Goal: Information Seeking & Learning: Compare options

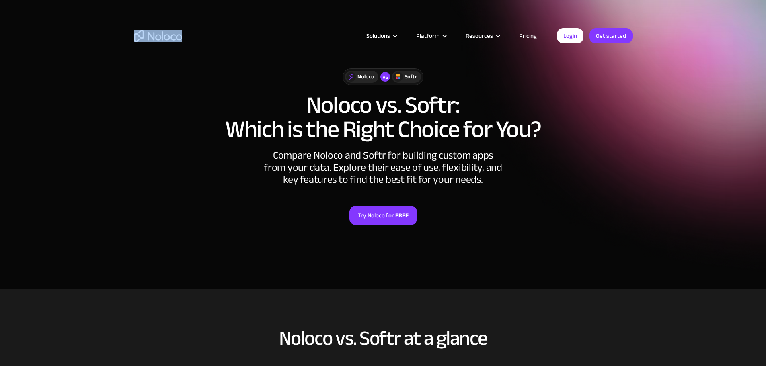
drag, startPoint x: 155, startPoint y: 31, endPoint x: 122, endPoint y: 23, distance: 33.4
click at [122, 23] on div "Solutions Use Cases Business Types Project Management Keep track of customers, …" at bounding box center [383, 38] width 766 height 76
drag, startPoint x: 123, startPoint y: 23, endPoint x: 120, endPoint y: 31, distance: 8.1
click at [123, 23] on div "Solutions Use Cases Business Types Project Management Keep track of customers, …" at bounding box center [383, 38] width 766 height 76
click at [116, 35] on div "Solutions Use Cases Business Types Project Management Keep track of customers, …" at bounding box center [383, 38] width 766 height 76
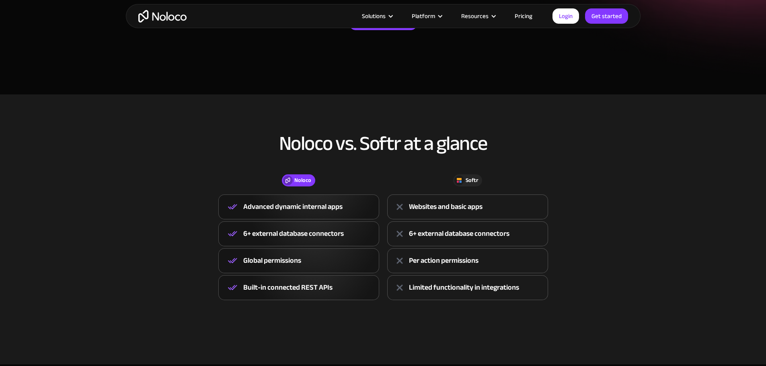
scroll to position [201, 0]
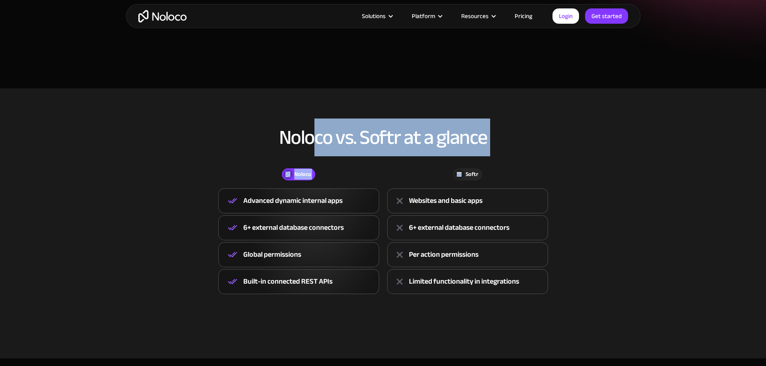
drag, startPoint x: 423, startPoint y: 172, endPoint x: 318, endPoint y: 145, distance: 107.6
click at [318, 145] on div "Noloco vs. Softr at a glance Noloco Softr Noloco Advanced dynamic internal apps…" at bounding box center [383, 219] width 515 height 200
click at [318, 145] on h2 "Noloco vs. Softr at a glance" at bounding box center [383, 138] width 499 height 22
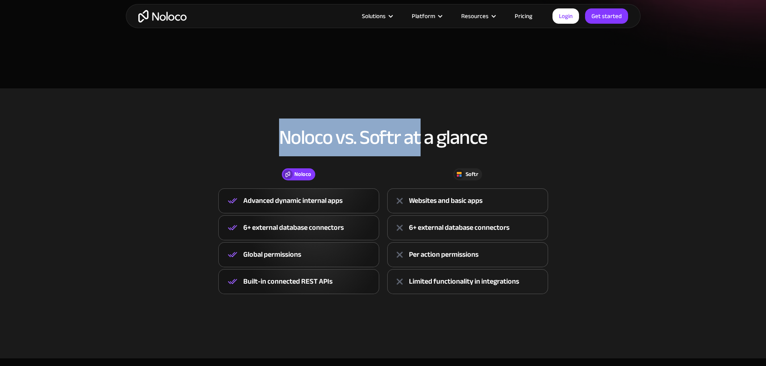
drag, startPoint x: 279, startPoint y: 145, endPoint x: 420, endPoint y: 135, distance: 141.1
click at [420, 135] on h2 "Noloco vs. Softr at a glance" at bounding box center [383, 138] width 499 height 22
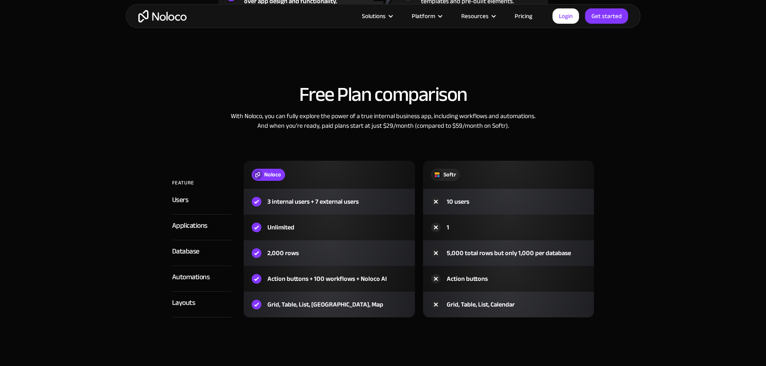
scroll to position [804, 0]
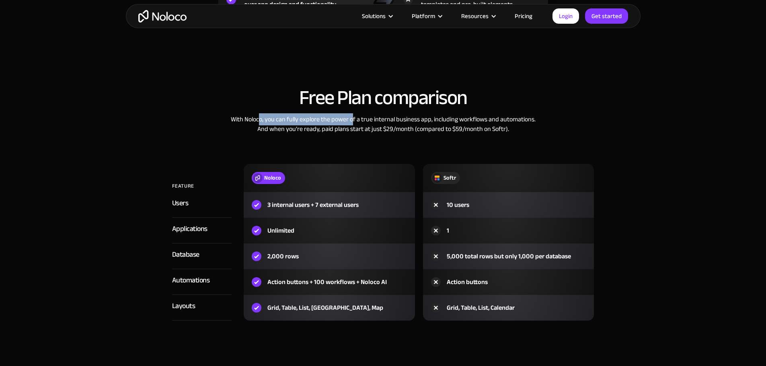
drag, startPoint x: 259, startPoint y: 121, endPoint x: 352, endPoint y: 116, distance: 92.6
click at [352, 116] on div "With Noloco, you can fully explore the power of a true internal business app, i…" at bounding box center [383, 124] width 499 height 19
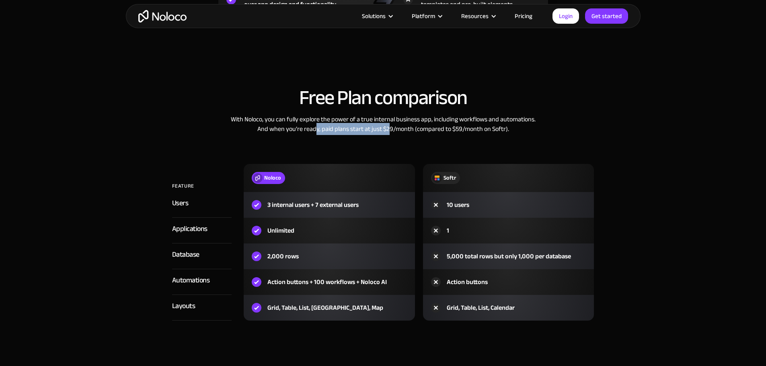
drag, startPoint x: 317, startPoint y: 129, endPoint x: 388, endPoint y: 131, distance: 71.2
click at [388, 131] on div "With Noloco, you can fully explore the power of a true internal business app, i…" at bounding box center [383, 124] width 499 height 19
click at [390, 131] on div "With Noloco, you can fully explore the power of a true internal business app, i…" at bounding box center [383, 124] width 499 height 19
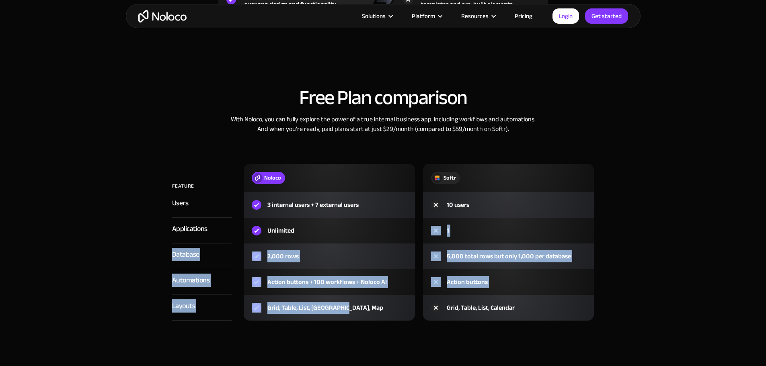
drag, startPoint x: 302, startPoint y: 240, endPoint x: 392, endPoint y: 295, distance: 106.0
click at [394, 297] on div "FEATURE Noloco Softr Users 3 internal users + 7 external users 10 users Applica…" at bounding box center [383, 242] width 422 height 157
click at [392, 288] on div "Action buttons + 100 workflows + Noloco AI" at bounding box center [329, 282] width 171 height 26
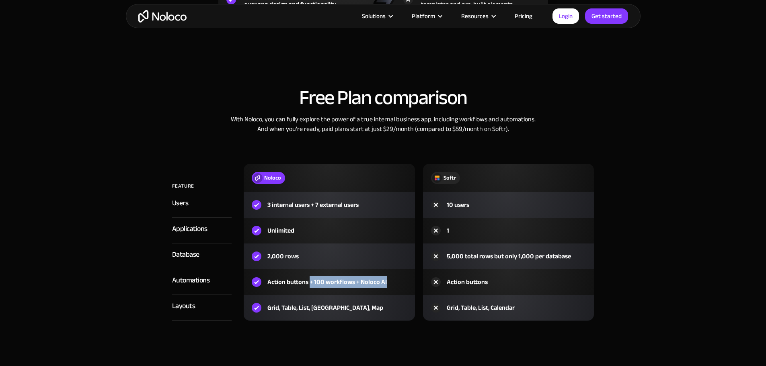
drag, startPoint x: 388, startPoint y: 286, endPoint x: 310, endPoint y: 292, distance: 77.4
click at [310, 292] on div "Action buttons + 100 workflows + Noloco AI" at bounding box center [329, 282] width 171 height 26
drag, startPoint x: 312, startPoint y: 292, endPoint x: 320, endPoint y: 243, distance: 49.8
click at [312, 292] on div "Action buttons + 100 workflows + Noloco AI" at bounding box center [329, 282] width 171 height 26
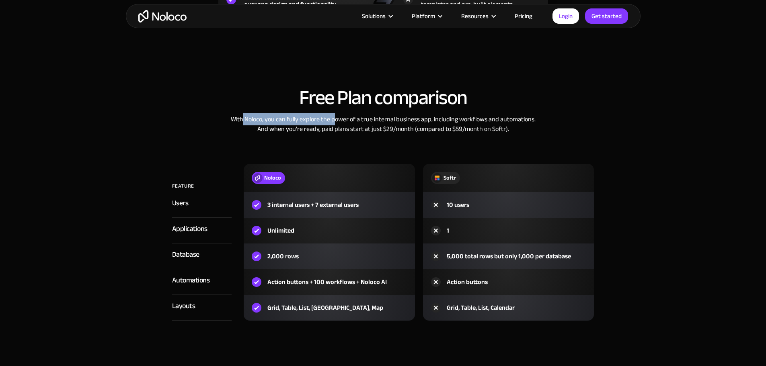
drag, startPoint x: 244, startPoint y: 119, endPoint x: 340, endPoint y: 119, distance: 96.1
click at [340, 119] on div "With Noloco, you can fully explore the power of a true internal business app, i…" at bounding box center [383, 124] width 499 height 19
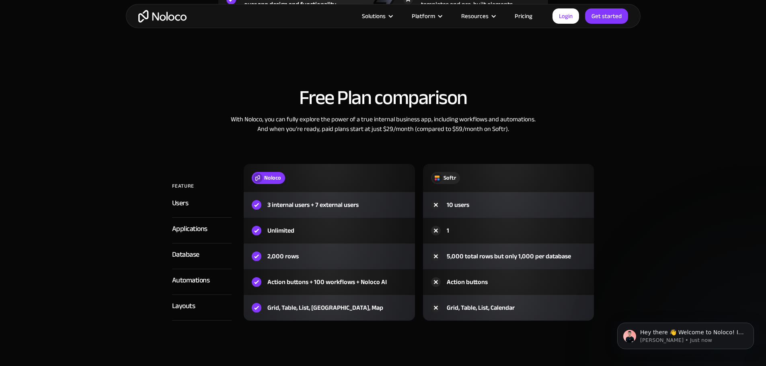
scroll to position [0, 0]
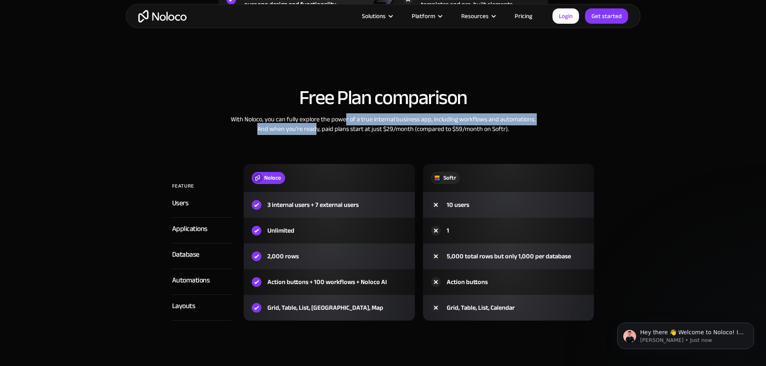
drag, startPoint x: 322, startPoint y: 123, endPoint x: 345, endPoint y: 121, distance: 23.8
click at [345, 121] on div "With Noloco, you can fully explore the power of a true internal business app, i…" at bounding box center [383, 124] width 499 height 19
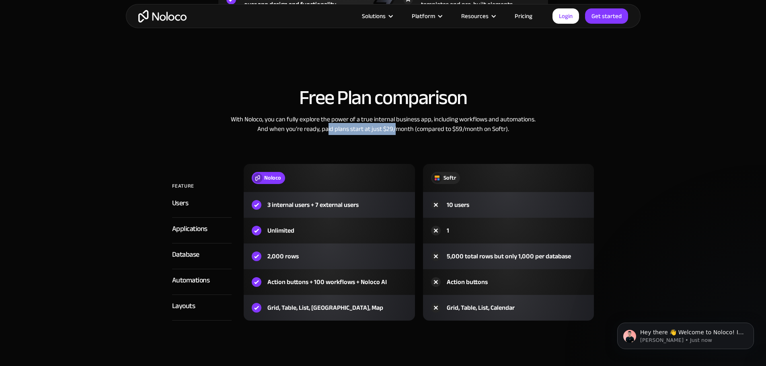
drag, startPoint x: 332, startPoint y: 129, endPoint x: 398, endPoint y: 124, distance: 66.1
click at [397, 124] on div "With Noloco, you can fully explore the power of a true internal business app, i…" at bounding box center [383, 124] width 499 height 19
click at [399, 124] on div "With Noloco, you can fully explore the power of a true internal business app, i…" at bounding box center [383, 124] width 499 height 19
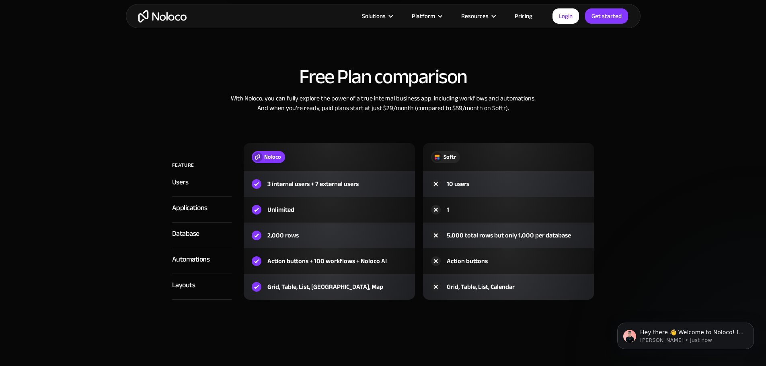
scroll to position [844, 0]
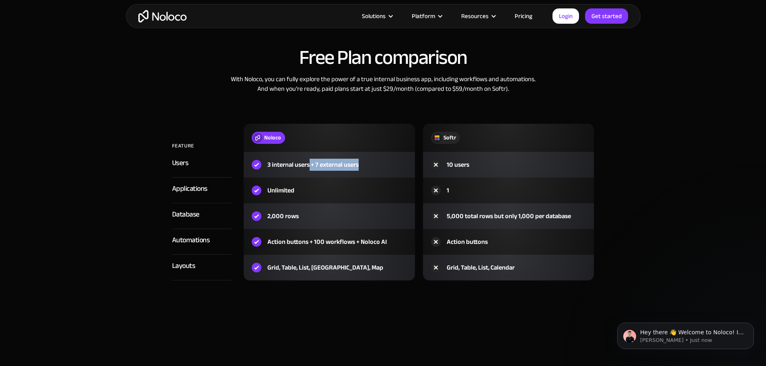
drag, startPoint x: 369, startPoint y: 164, endPoint x: 309, endPoint y: 168, distance: 60.4
click at [309, 168] on div "3 internal users + 7 external users" at bounding box center [329, 165] width 171 height 26
click at [308, 168] on div "3 internal users + 7 external users" at bounding box center [312, 165] width 91 height 10
drag, startPoint x: 301, startPoint y: 213, endPoint x: 263, endPoint y: 209, distance: 37.9
click at [263, 209] on div "2,000 rows" at bounding box center [329, 216] width 171 height 26
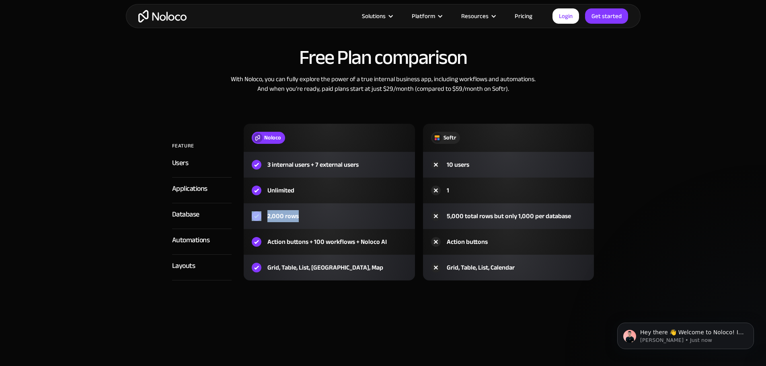
click at [297, 215] on div "2,000 rows" at bounding box center [282, 216] width 31 height 10
drag, startPoint x: 445, startPoint y: 217, endPoint x: 480, endPoint y: 213, distance: 35.2
click at [480, 213] on div "5,000 total rows but only 1,000 per database" at bounding box center [501, 216] width 140 height 10
click at [480, 213] on div "5,000 total rows but only 1,000 per database" at bounding box center [509, 216] width 124 height 10
drag, startPoint x: 320, startPoint y: 220, endPoint x: 326, endPoint y: 215, distance: 7.7
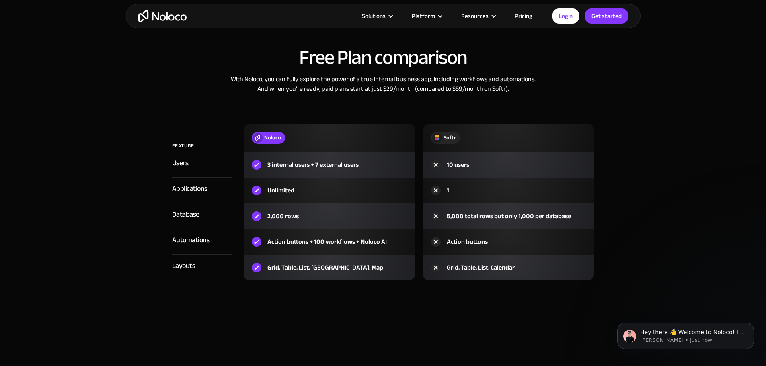
click at [326, 215] on div "2,000 rows" at bounding box center [329, 216] width 171 height 26
drag, startPoint x: 325, startPoint y: 215, endPoint x: 311, endPoint y: 221, distance: 14.6
click at [323, 215] on div "2,000 rows" at bounding box center [329, 216] width 171 height 26
drag, startPoint x: 314, startPoint y: 246, endPoint x: 399, endPoint y: 252, distance: 85.4
click at [399, 252] on div "Action buttons + 100 workflows + Noloco AI" at bounding box center [329, 242] width 171 height 26
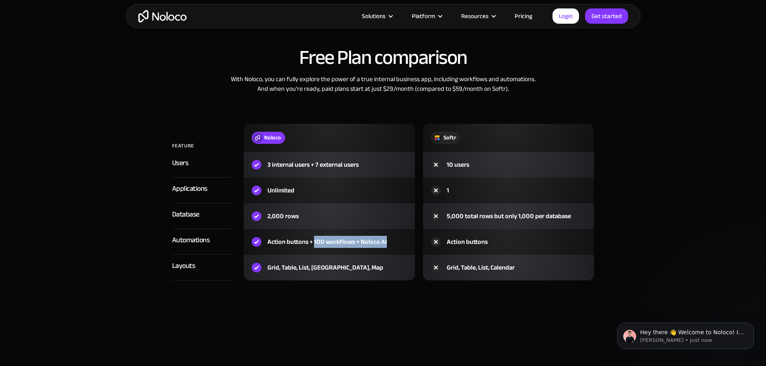
click at [392, 241] on div "Action buttons + 100 workflows + Noloco AI" at bounding box center [329, 242] width 171 height 26
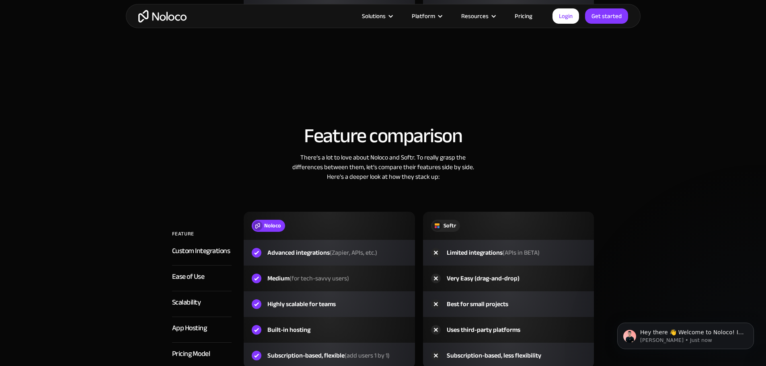
scroll to position [1126, 0]
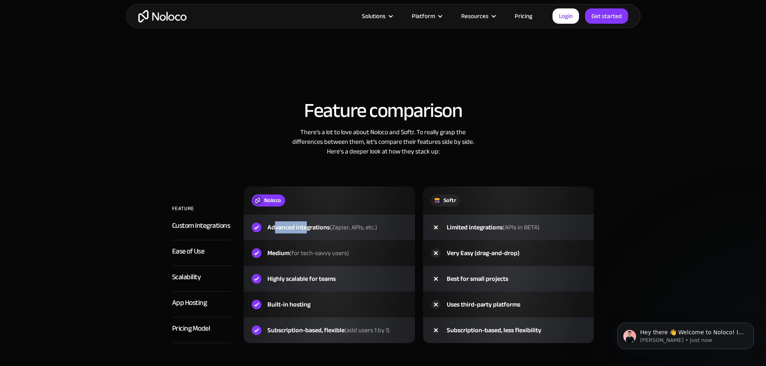
drag, startPoint x: 290, startPoint y: 231, endPoint x: 308, endPoint y: 232, distance: 17.8
click at [308, 232] on div "Advanced integrations (Zapier, APIs, etc.)" at bounding box center [322, 228] width 110 height 10
drag, startPoint x: 331, startPoint y: 251, endPoint x: 318, endPoint y: 249, distance: 12.6
click at [318, 249] on div "Medium (for tech-savvy users)" at bounding box center [329, 253] width 171 height 26
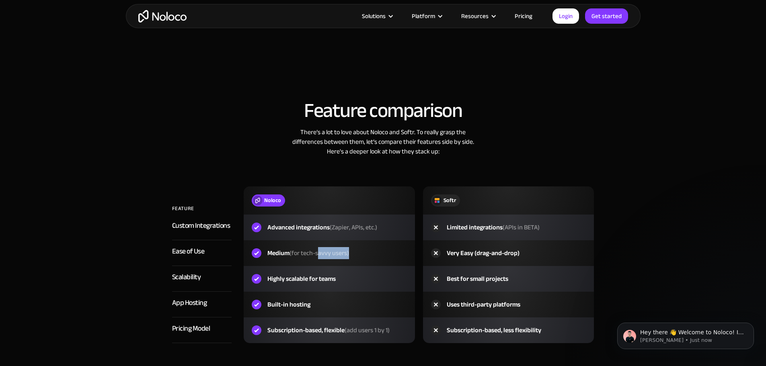
click at [318, 249] on span "(for tech-savvy users)" at bounding box center [319, 253] width 60 height 12
click at [361, 261] on div "Medium (for tech-savvy users)" at bounding box center [329, 253] width 171 height 26
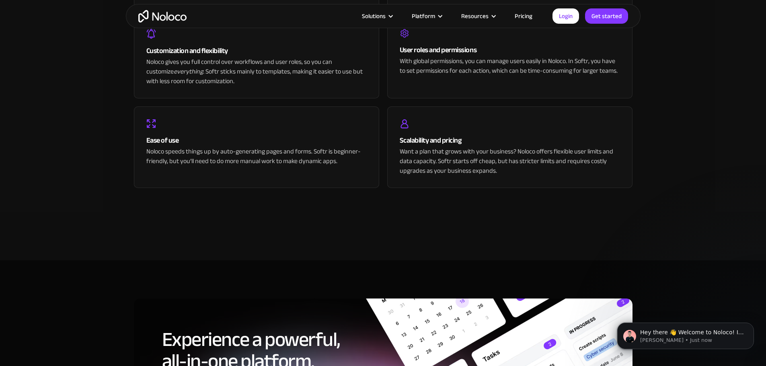
scroll to position [1970, 0]
